Goal: Find contact information: Find contact information

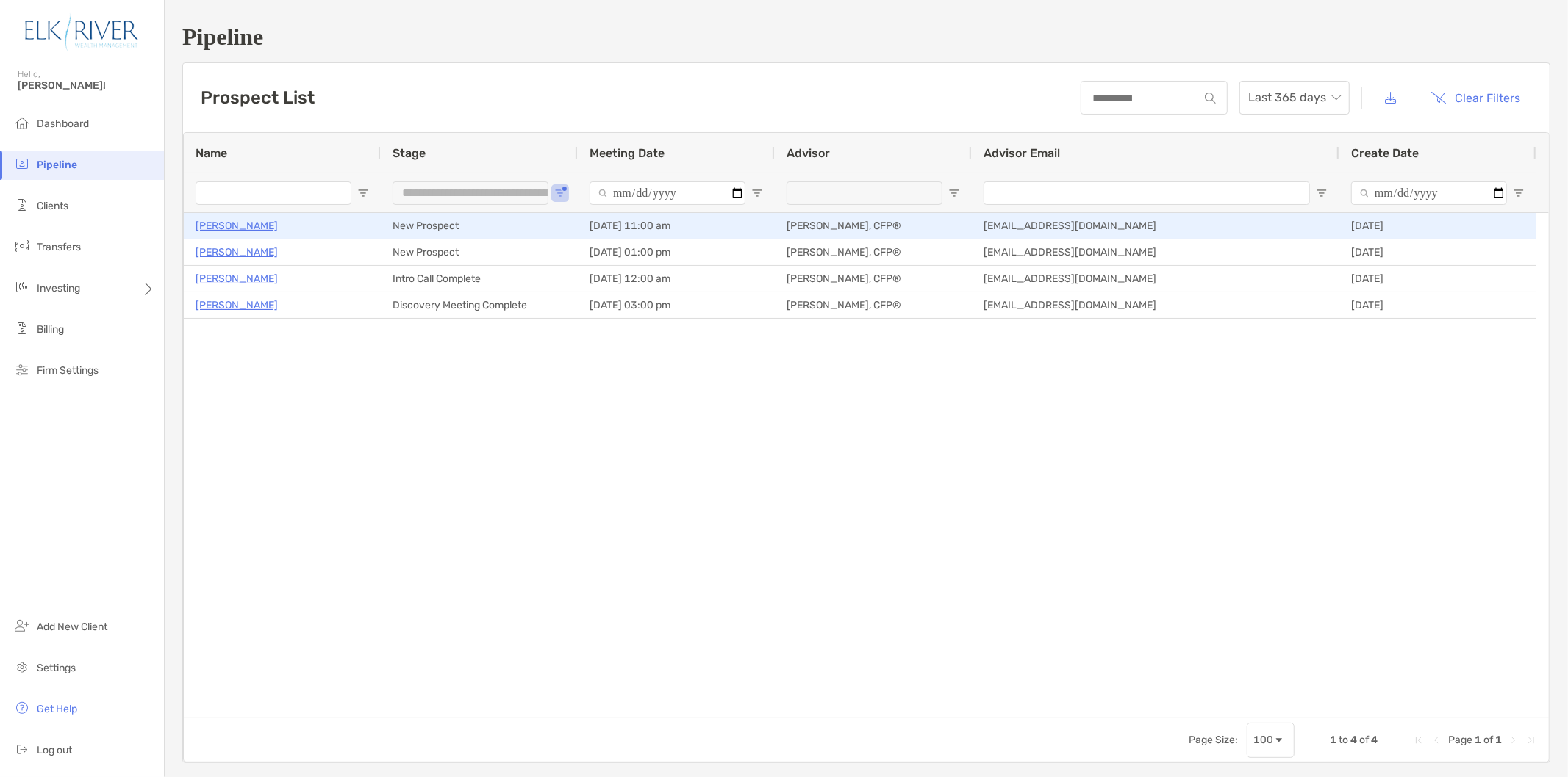
click at [228, 223] on p "[PERSON_NAME]" at bounding box center [237, 226] width 82 height 19
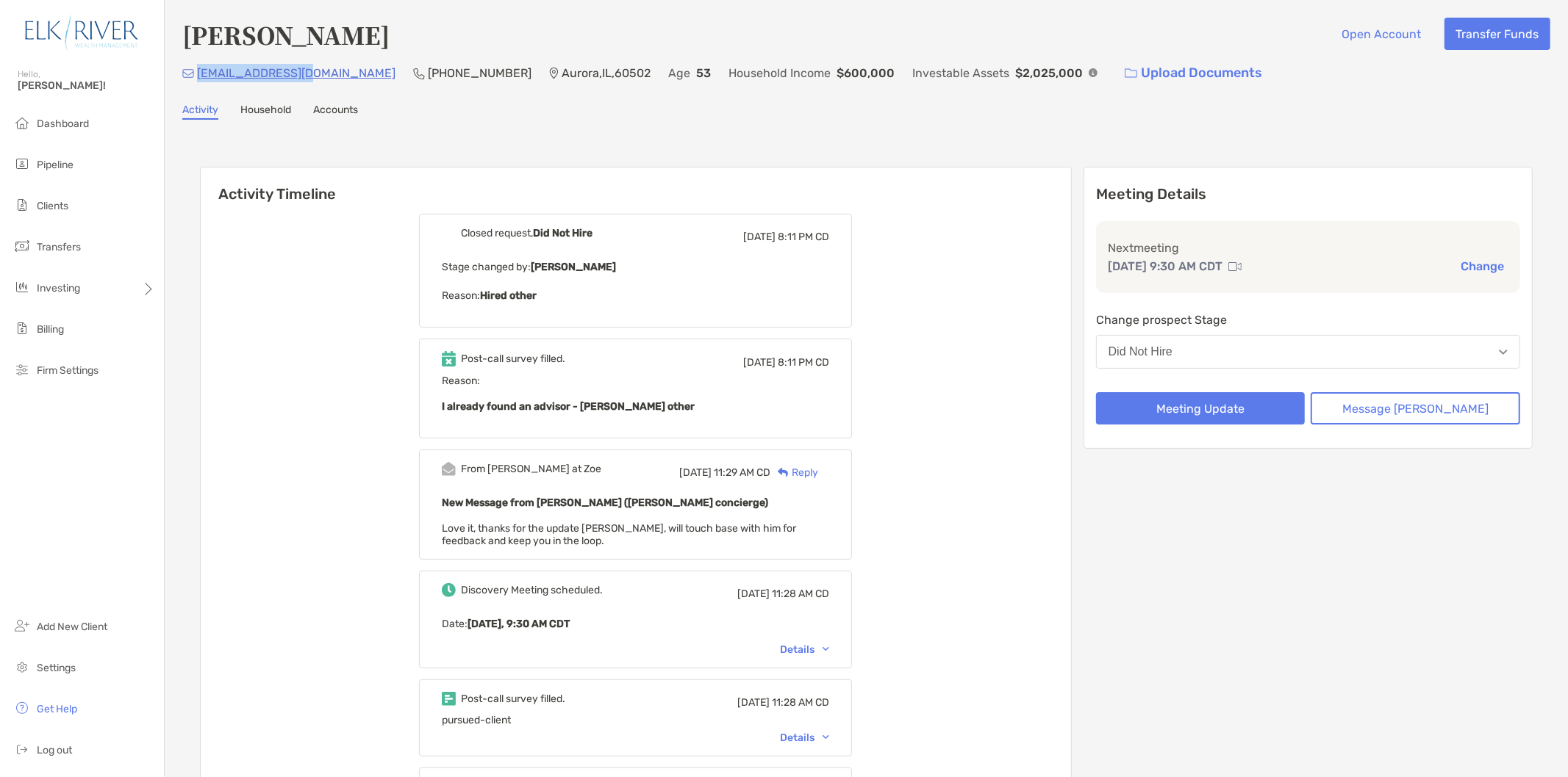
drag, startPoint x: 313, startPoint y: 68, endPoint x: 196, endPoint y: 72, distance: 117.1
click at [196, 72] on div "[EMAIL_ADDRESS][DOMAIN_NAME] (312) 497-[GEOGRAPHIC_DATA] Age [DEMOGRAPHIC_DATA]…" at bounding box center [866, 73] width 1368 height 32
copy p "[EMAIL_ADDRESS][DOMAIN_NAME]"
